Goal: Task Accomplishment & Management: Manage account settings

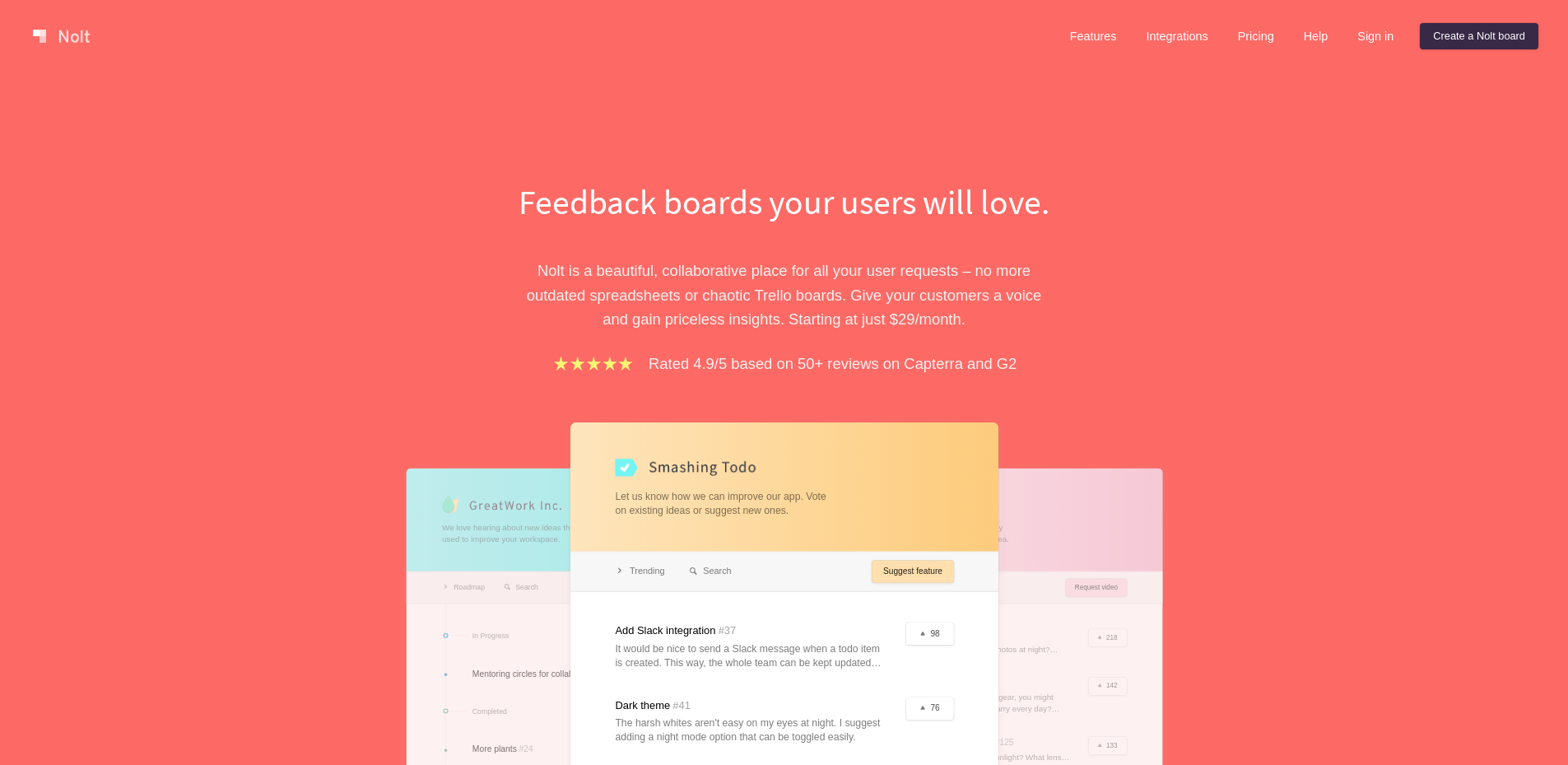
click at [1367, 19] on div "Features Integrations Pricing Help Sign in Create a [PERSON_NAME] board" at bounding box center [1297, 35] width 488 height 33
click at [1368, 28] on link "Sign in" at bounding box center [1375, 35] width 62 height 26
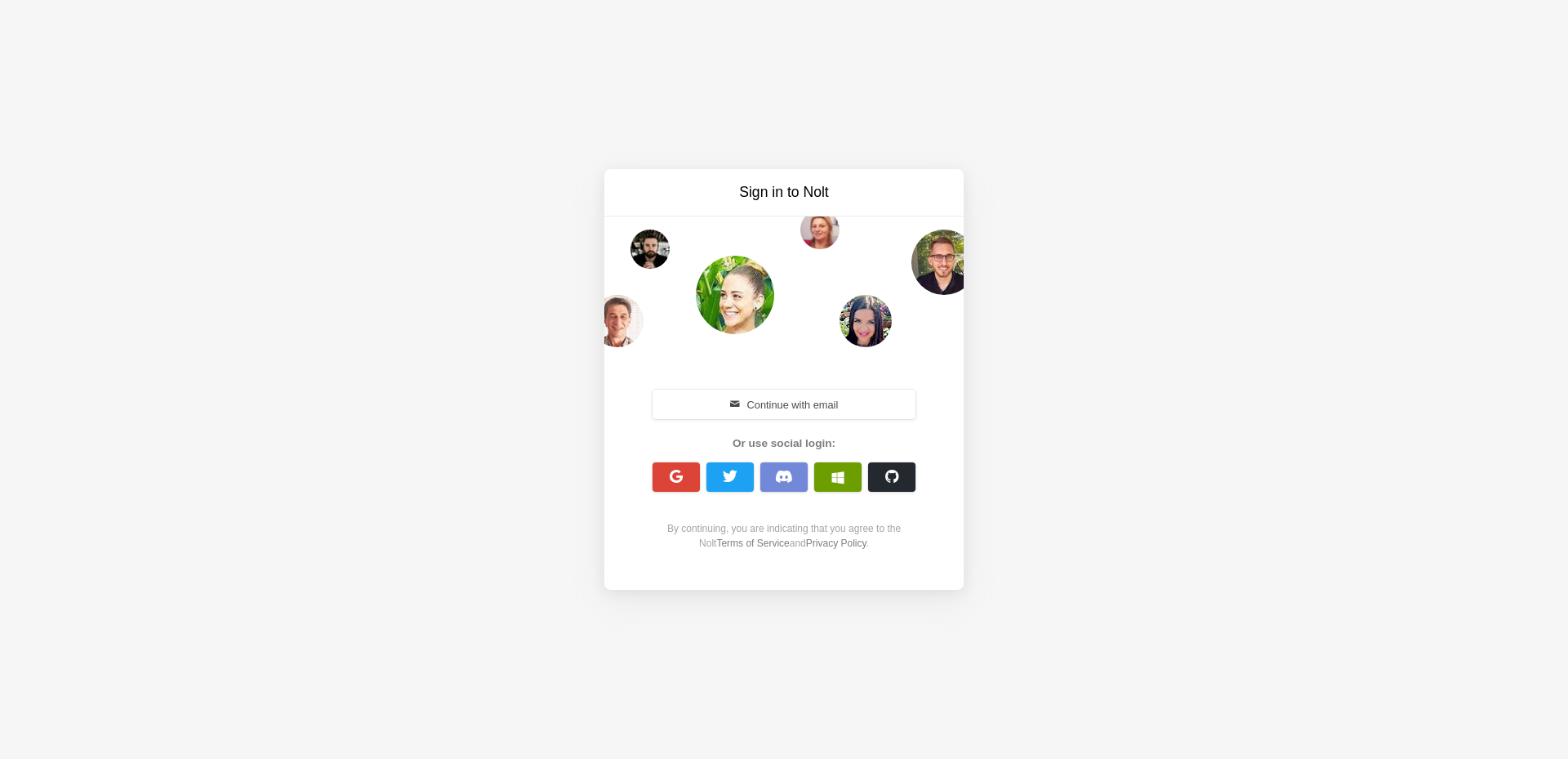
click at [847, 471] on button "button" at bounding box center [838, 476] width 48 height 29
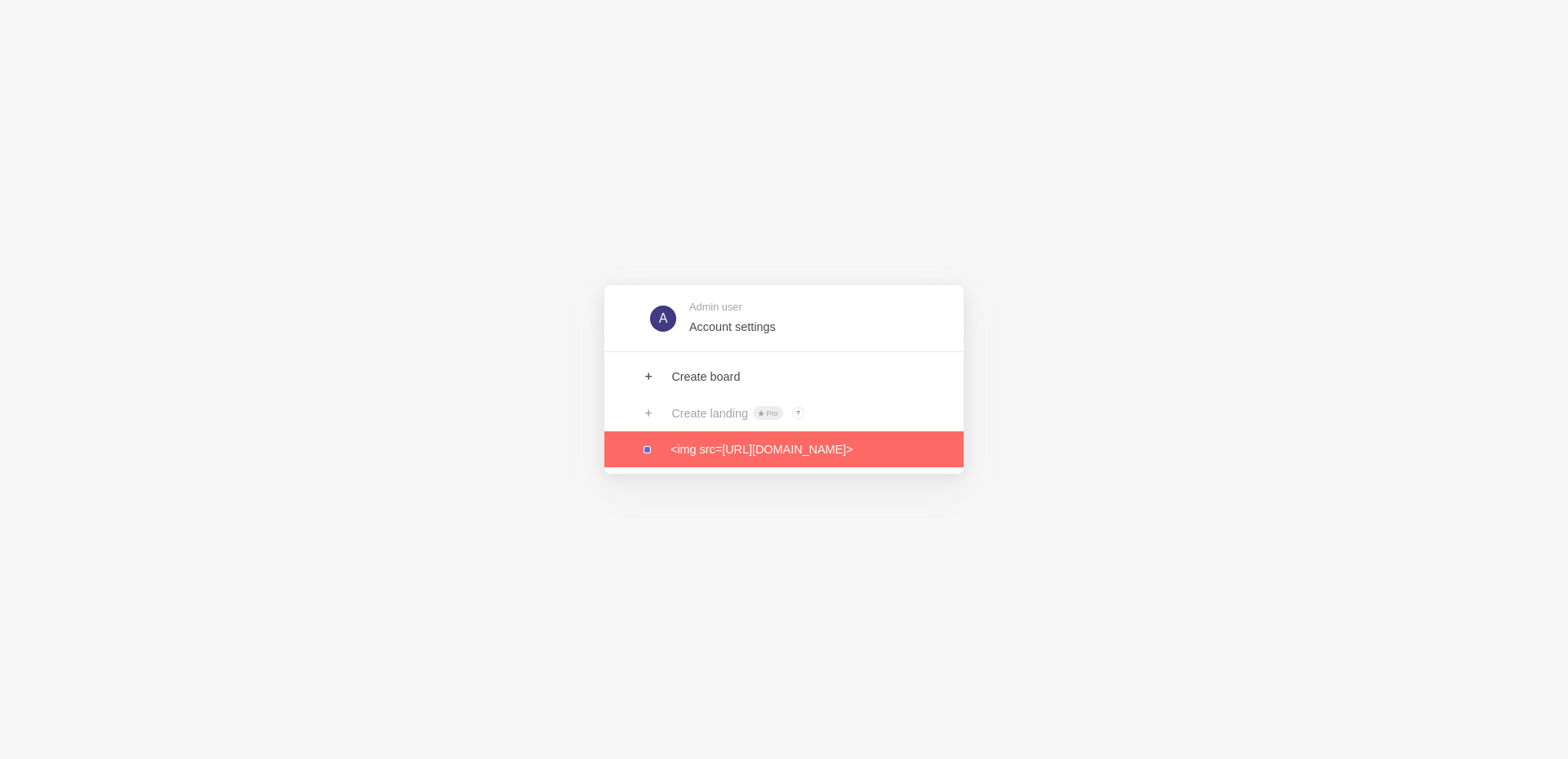
click at [688, 459] on link at bounding box center [783, 449] width 359 height 36
